Goal: Task Accomplishment & Management: Complete application form

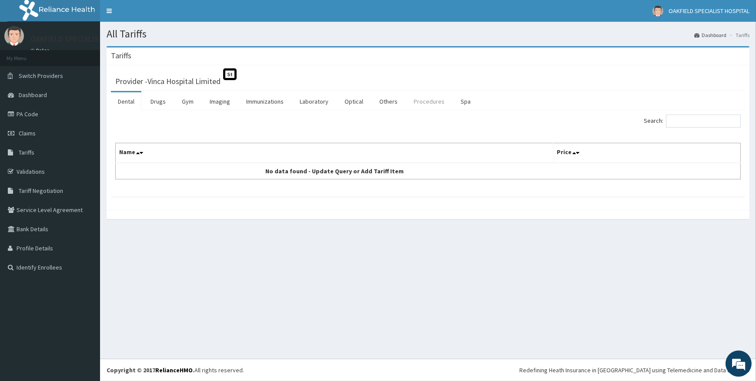
click at [427, 104] on link "Procedures" at bounding box center [429, 101] width 45 height 18
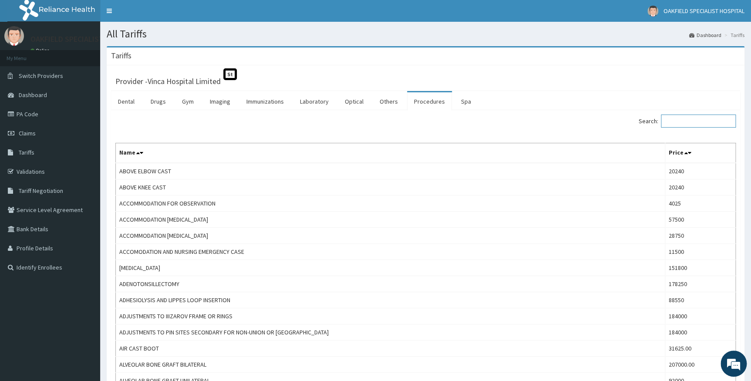
click at [677, 118] on input "Search:" at bounding box center [698, 120] width 75 height 13
click at [672, 118] on input "Search:" at bounding box center [698, 120] width 75 height 13
paste input "ANTENATAL CARE PACKAGE"
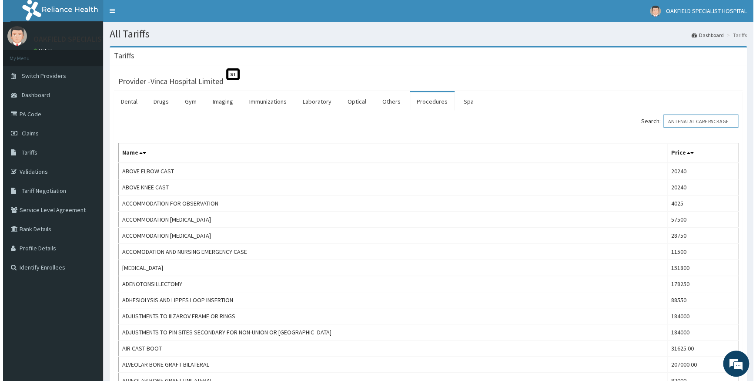
scroll to position [0, 2]
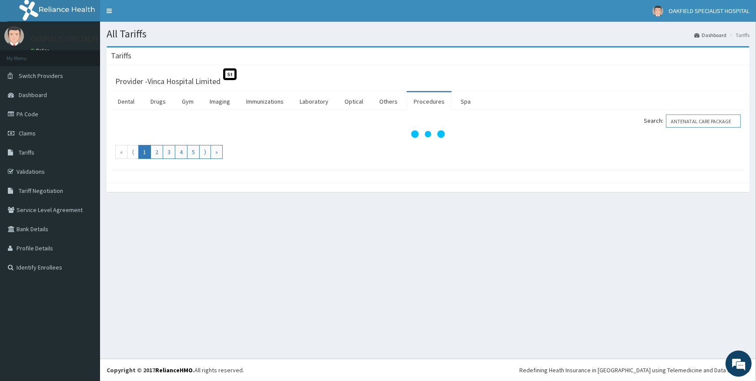
type input "ANTENATAL CARE PACKAGE"
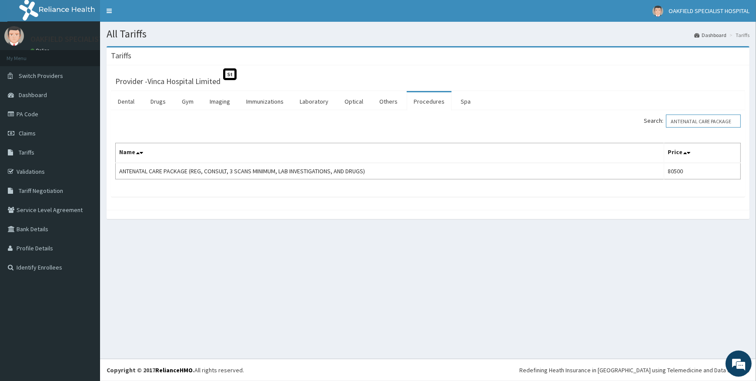
scroll to position [0, 0]
click at [22, 131] on span "Claims" at bounding box center [27, 133] width 17 height 8
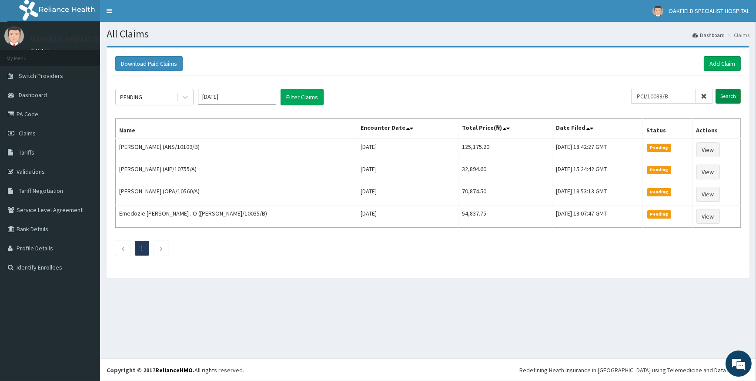
type input "PCI/10038/B"
drag, startPoint x: 732, startPoint y: 95, endPoint x: 722, endPoint y: 90, distance: 10.7
click at [729, 94] on input "Search" at bounding box center [728, 96] width 25 height 15
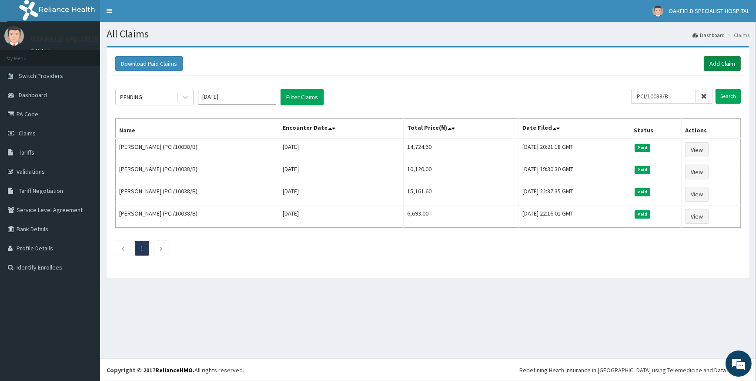
click at [717, 57] on link "Add Claim" at bounding box center [722, 63] width 37 height 15
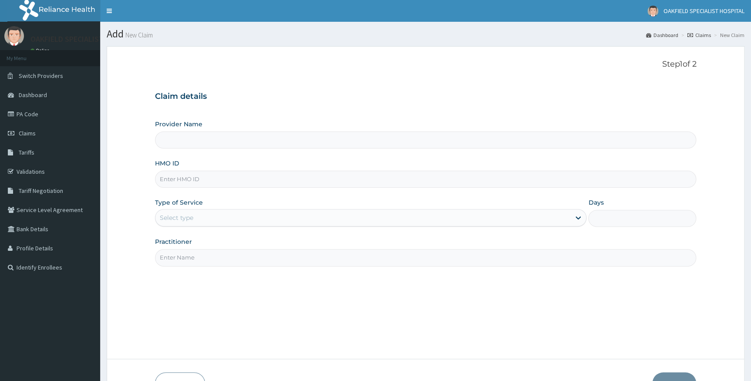
click at [301, 183] on input "HMO ID" at bounding box center [425, 179] width 541 height 17
type input "PCI/10038/B"
type input "Vinca Hospital Limited"
type input "PCI/10038/B"
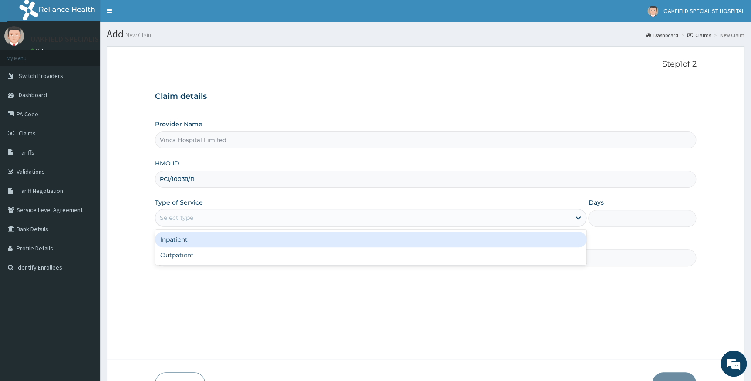
click at [286, 212] on div "Select type" at bounding box center [362, 218] width 415 height 14
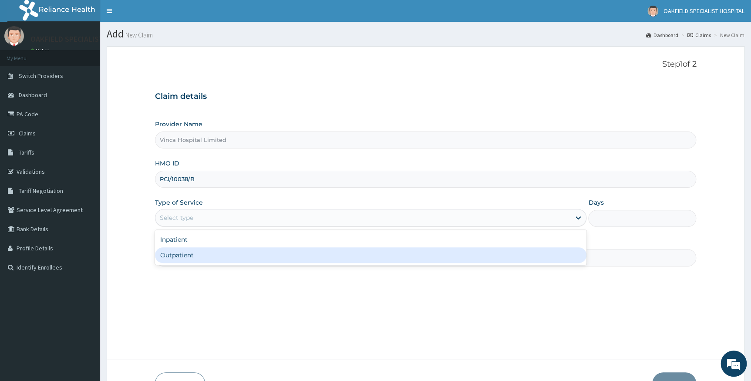
click at [248, 250] on div "Outpatient" at bounding box center [371, 255] width 432 height 16
type input "1"
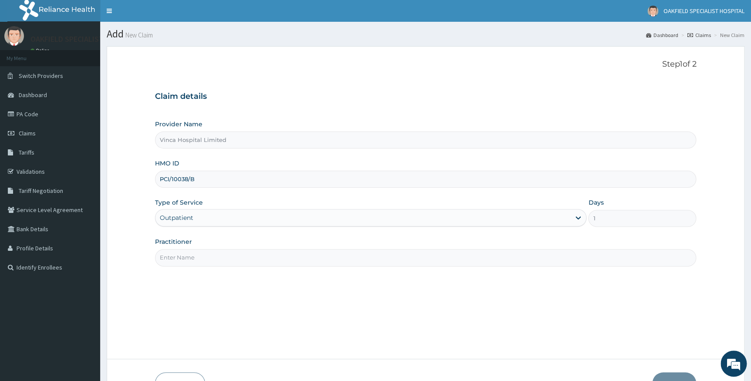
drag, startPoint x: 253, startPoint y: 250, endPoint x: 251, endPoint y: 259, distance: 9.3
click at [253, 252] on input "Practitioner" at bounding box center [425, 257] width 541 height 17
type input "DR BELLO"
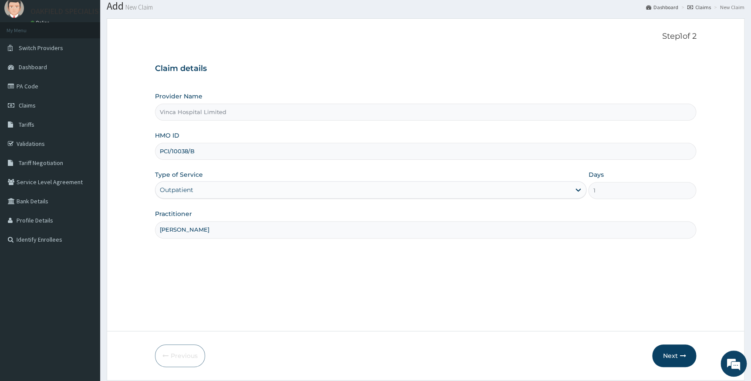
scroll to position [56, 0]
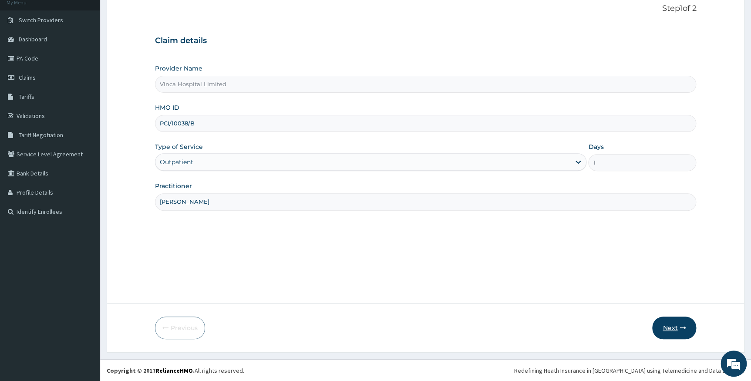
click at [672, 326] on button "Next" at bounding box center [674, 327] width 44 height 23
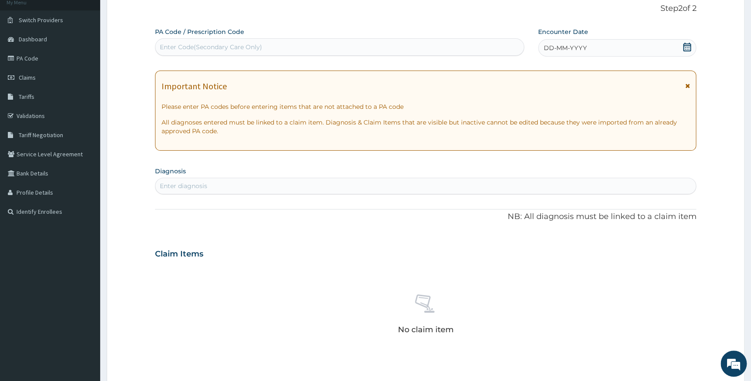
click at [393, 51] on div "Enter Code(Secondary Care Only)" at bounding box center [339, 47] width 368 height 14
paste input "PA/975DCD"
type input "PA/975DCD"
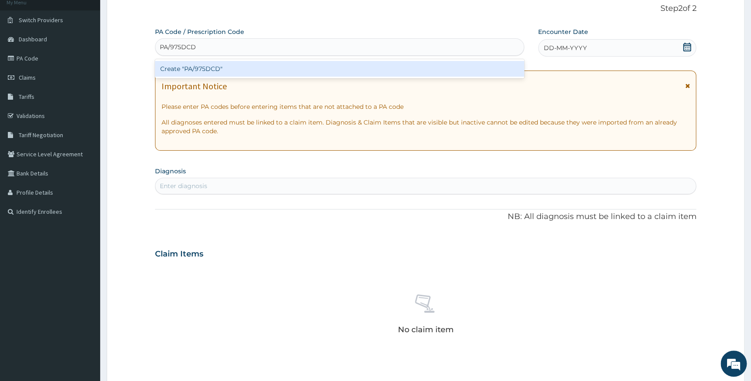
scroll to position [0, 0]
click at [392, 67] on div "Create "PA/975DCD"" at bounding box center [339, 69] width 369 height 16
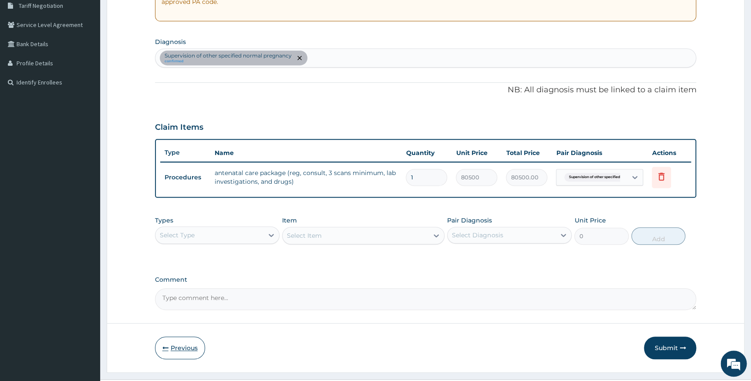
scroll to position [205, 0]
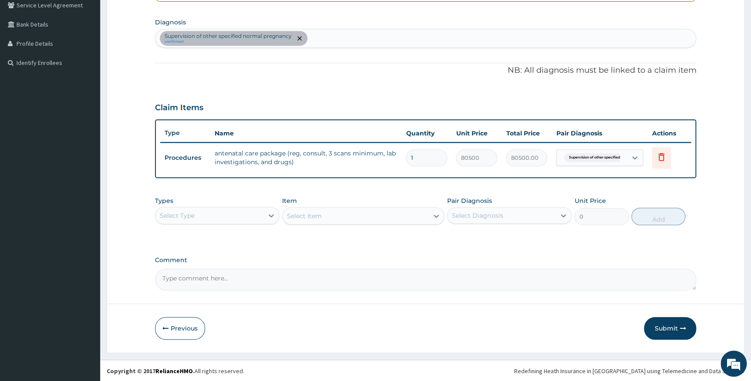
click at [204, 279] on textarea "Comment" at bounding box center [425, 280] width 541 height 22
paste textarea "LMP; 21ST JULY 2025 ENROLLLEE PHONE NUMBER;08107395721"
type textarea "LMP; 21ST JULY 2025"
click at [673, 328] on button "Submit" at bounding box center [670, 328] width 52 height 23
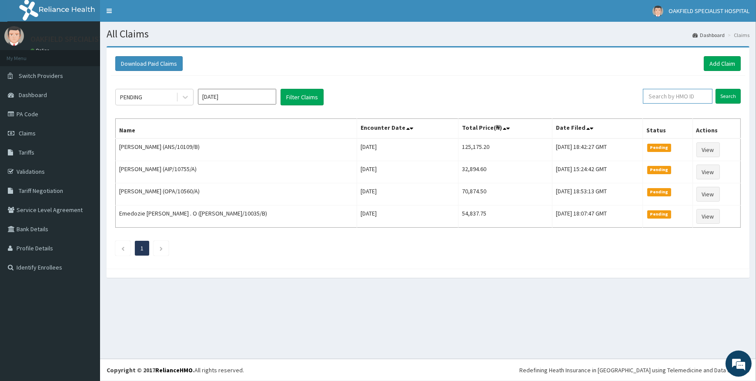
click at [668, 97] on input "text" at bounding box center [678, 96] width 70 height 15
paste input "PCI/10038/B"
type input "PCI/10038/B"
click at [721, 93] on input "Search" at bounding box center [728, 96] width 25 height 15
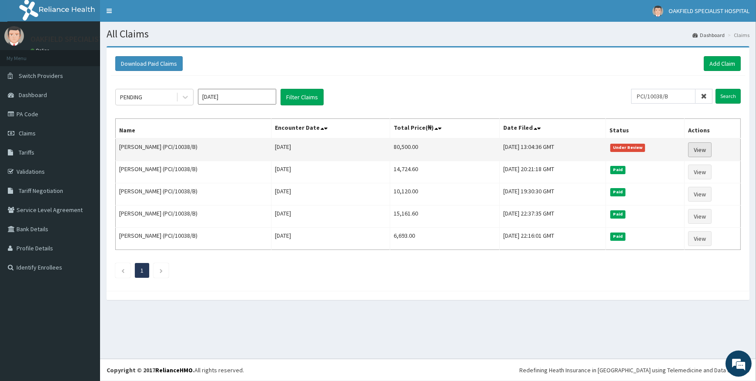
click at [697, 146] on link "View" at bounding box center [700, 149] width 24 height 15
